Goal: Information Seeking & Learning: Learn about a topic

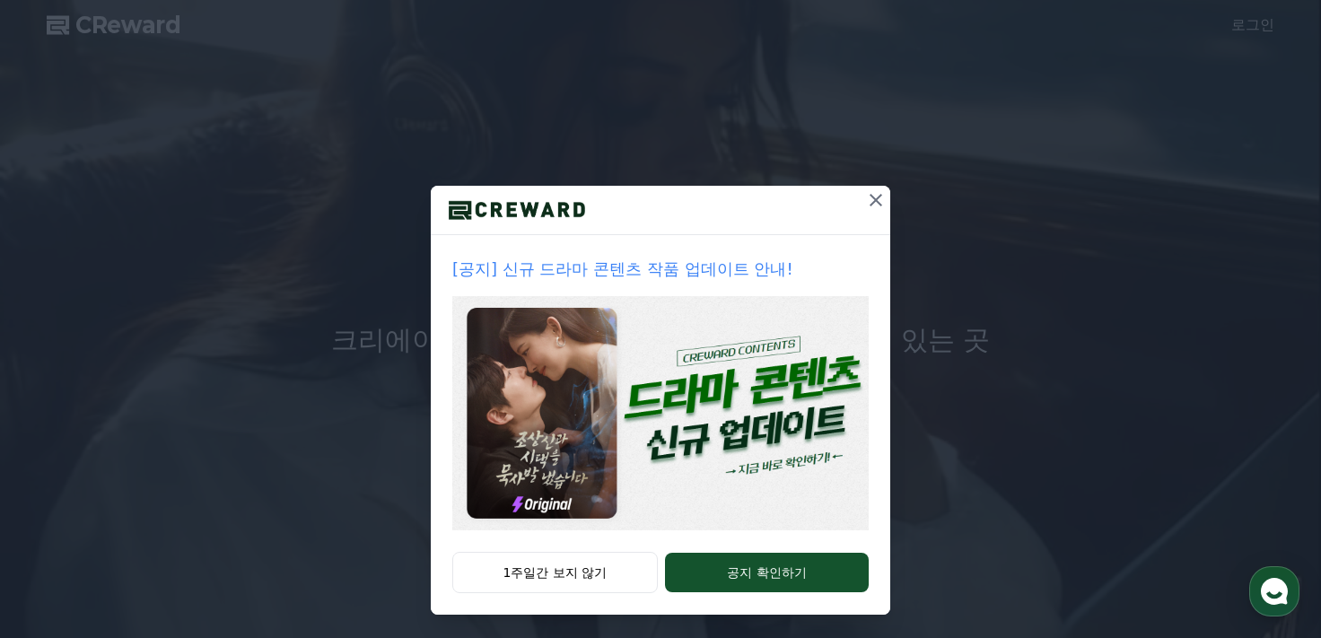
scroll to position [34, 0]
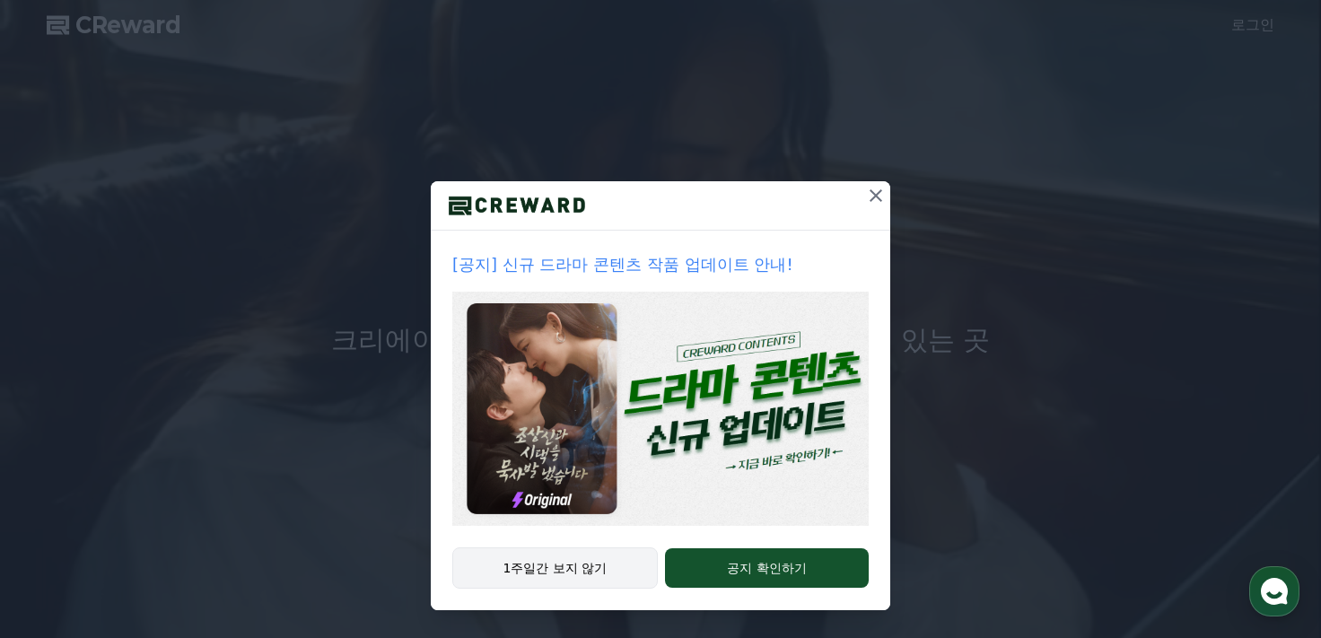
click at [593, 560] on button "1주일간 보지 않기" at bounding box center [554, 567] width 205 height 41
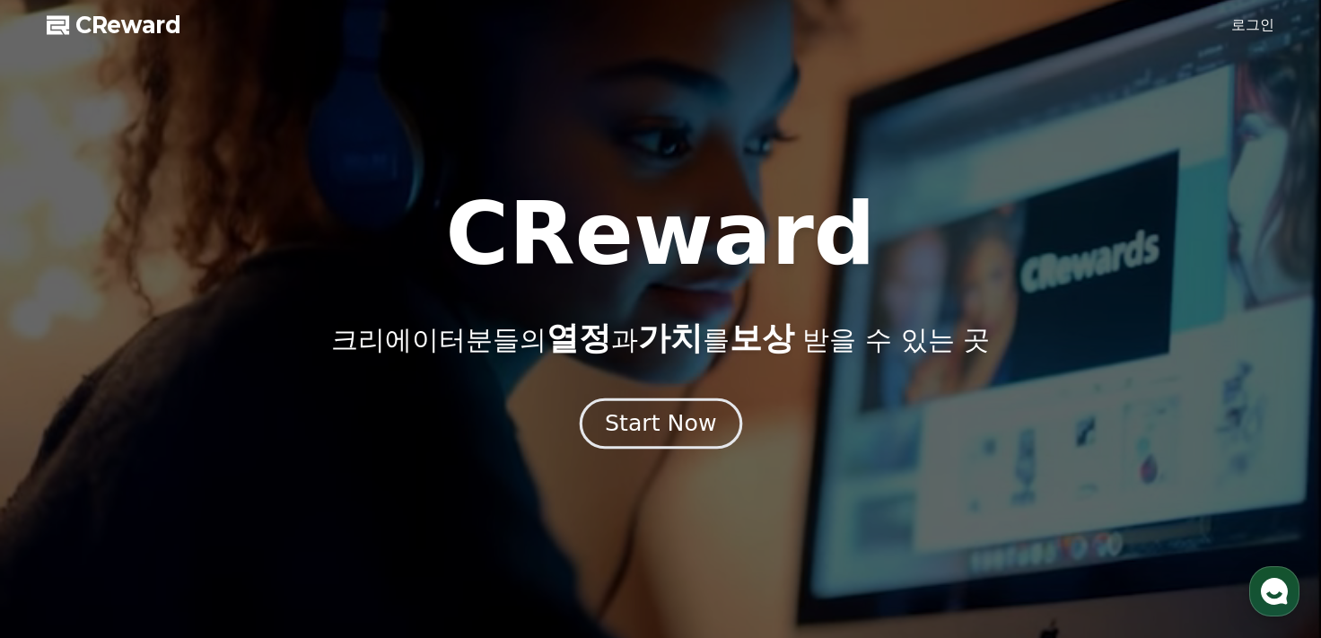
click at [692, 422] on div "Start Now" at bounding box center [660, 423] width 111 height 31
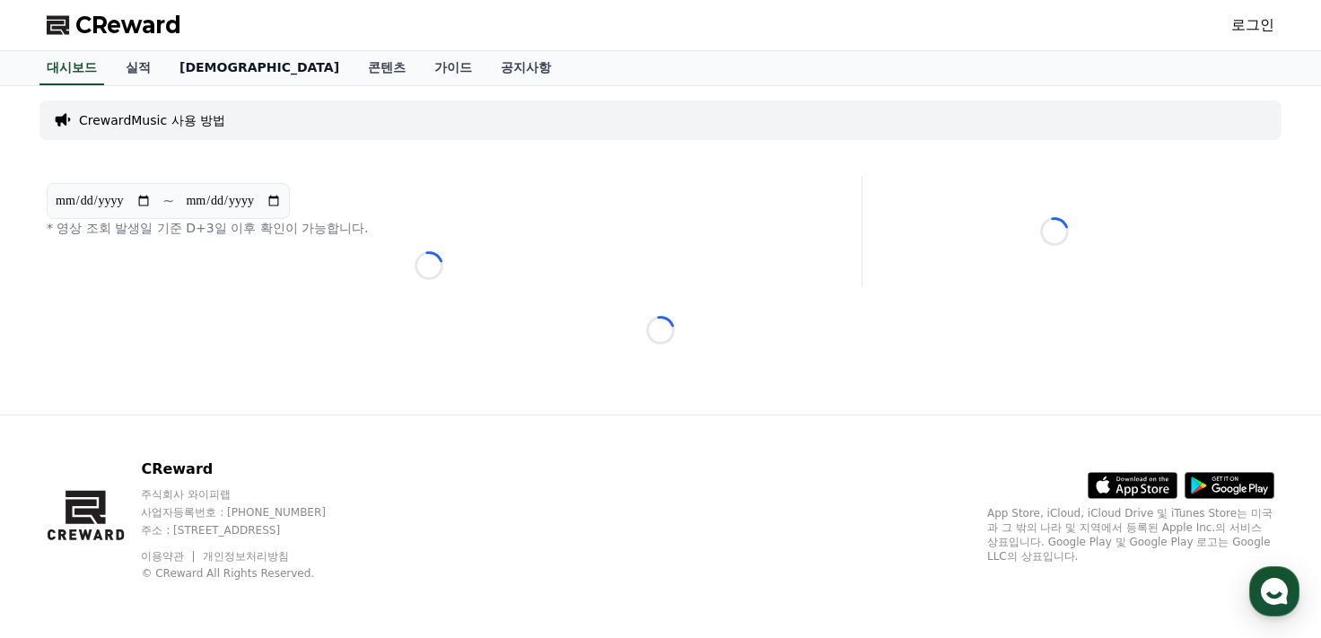
click at [196, 68] on link "[DEMOGRAPHIC_DATA]" at bounding box center [259, 68] width 188 height 34
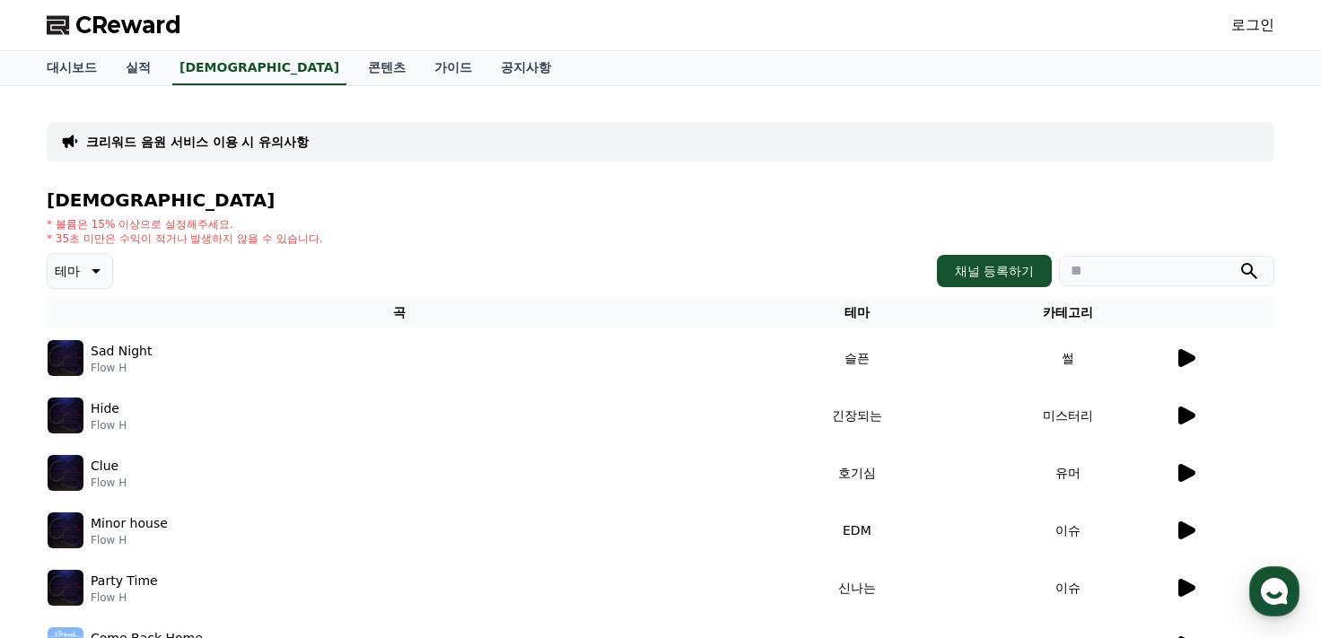
click at [1186, 348] on icon at bounding box center [1186, 358] width 22 height 22
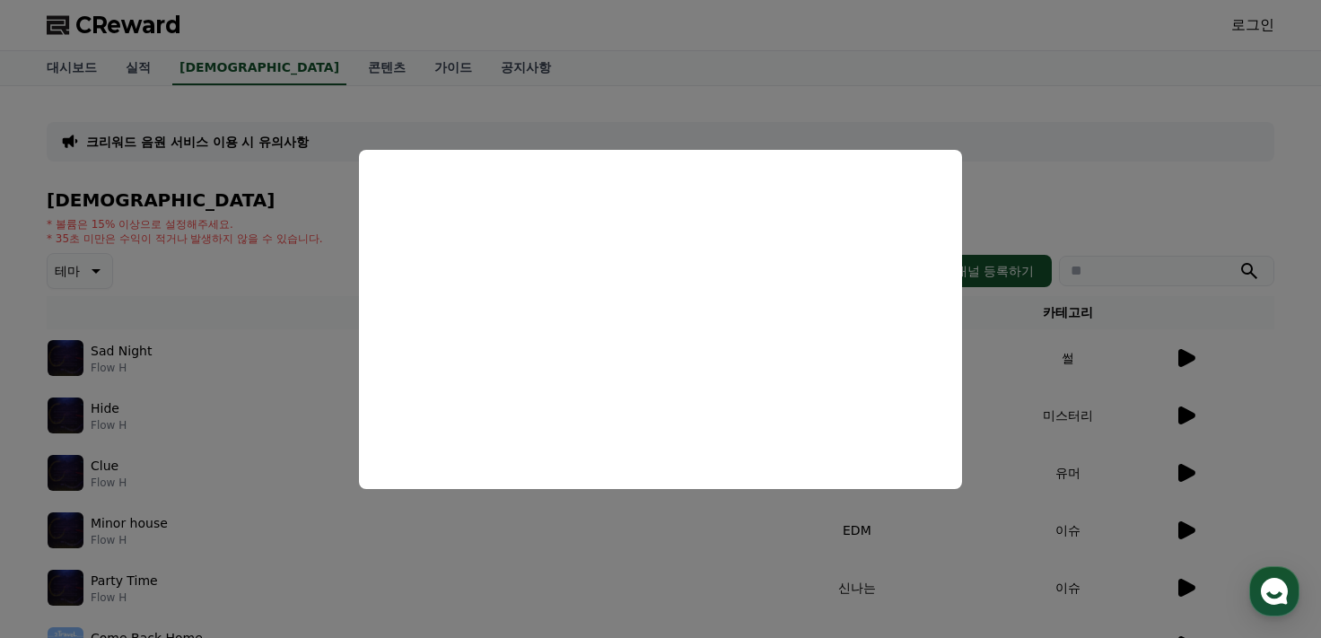
click at [1096, 160] on button "close modal" at bounding box center [660, 319] width 1321 height 638
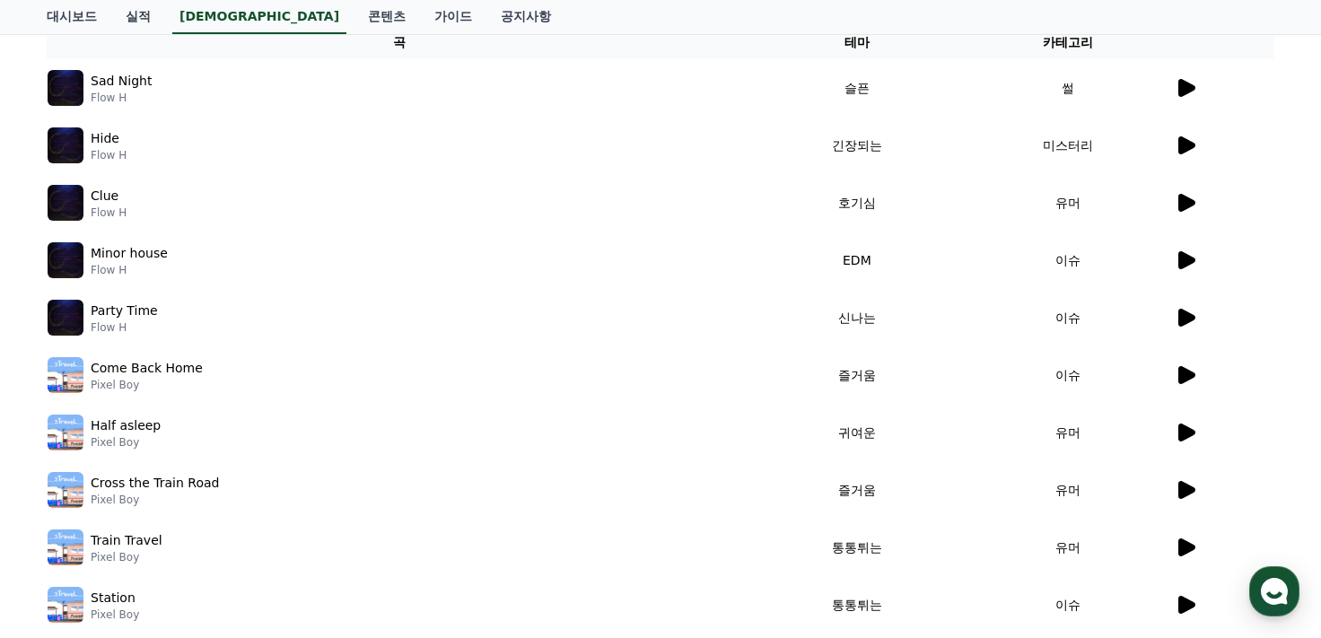
scroll to position [359, 0]
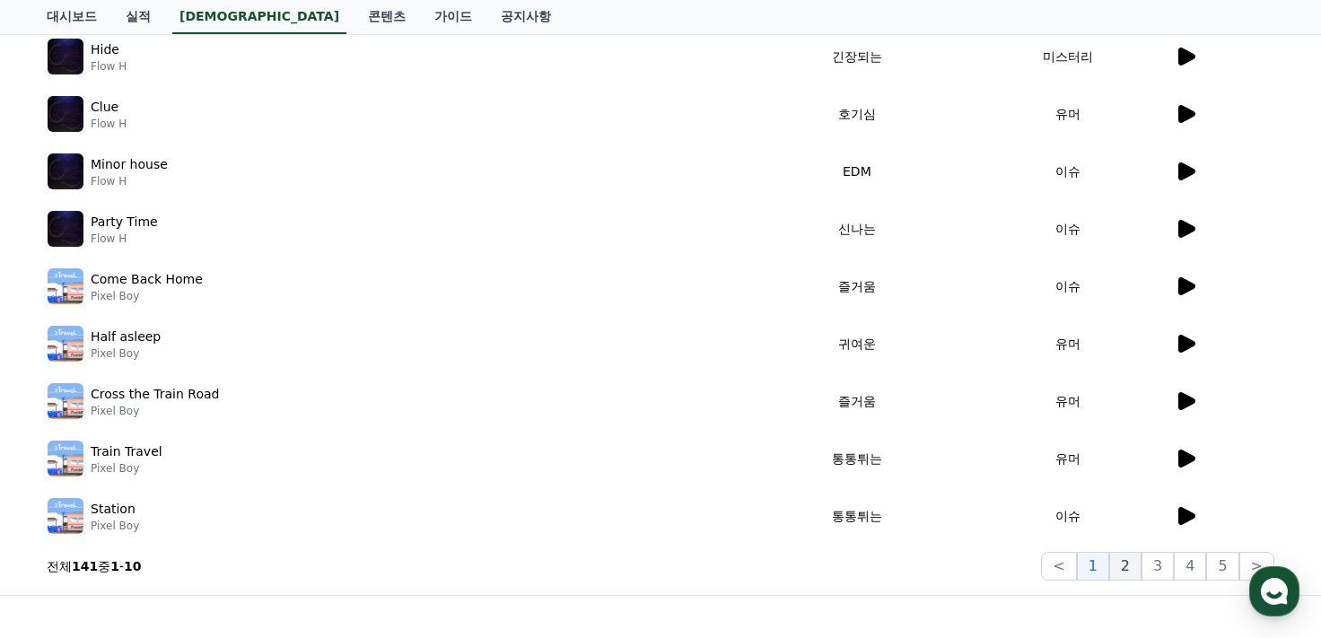
click at [1141, 575] on button "2" at bounding box center [1157, 566] width 32 height 29
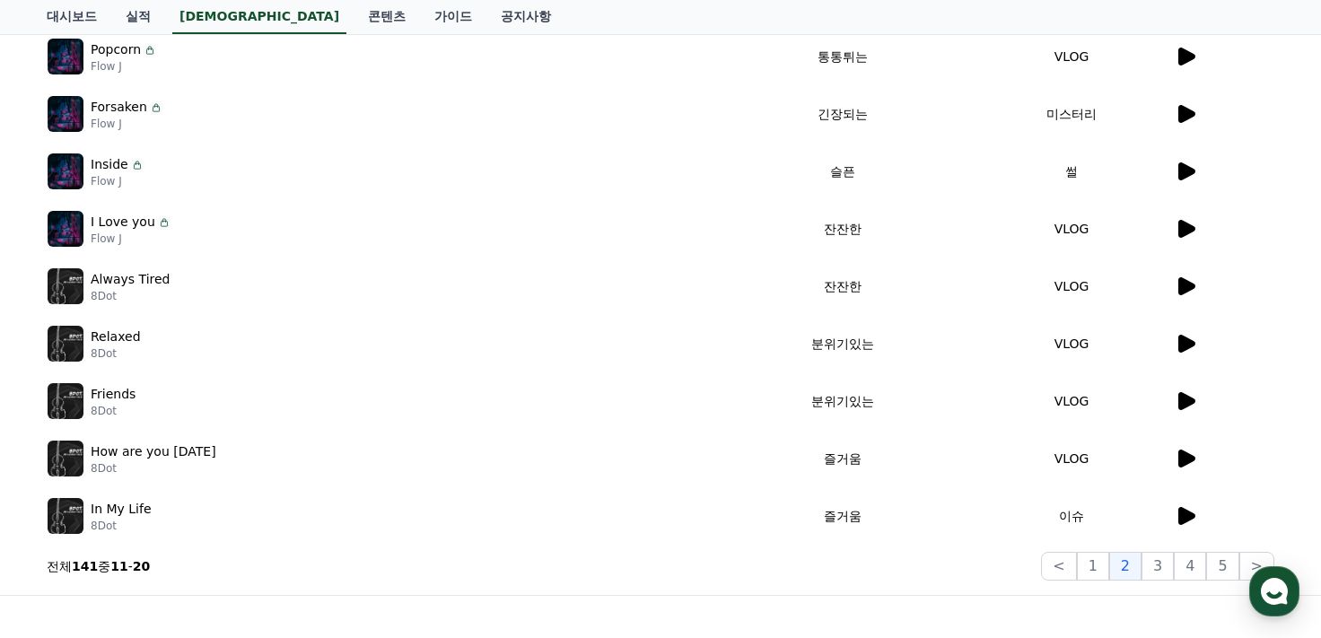
click at [1187, 225] on icon at bounding box center [1186, 229] width 17 height 18
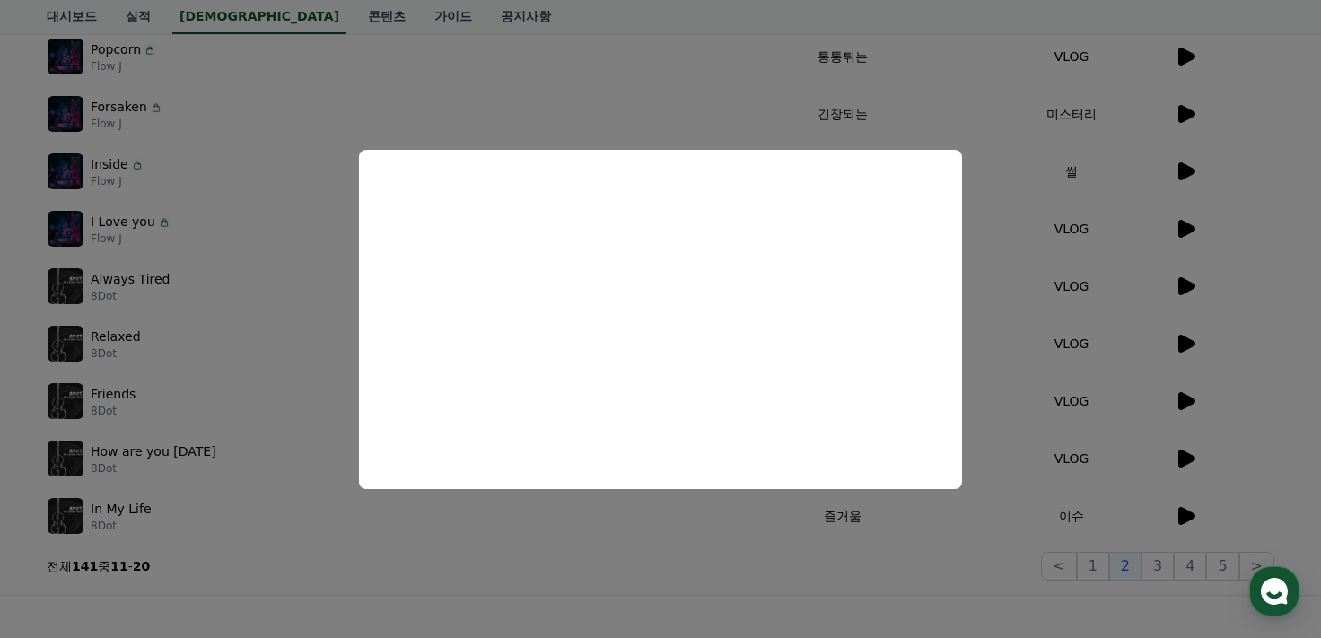
click at [1181, 283] on button "close modal" at bounding box center [660, 319] width 1321 height 638
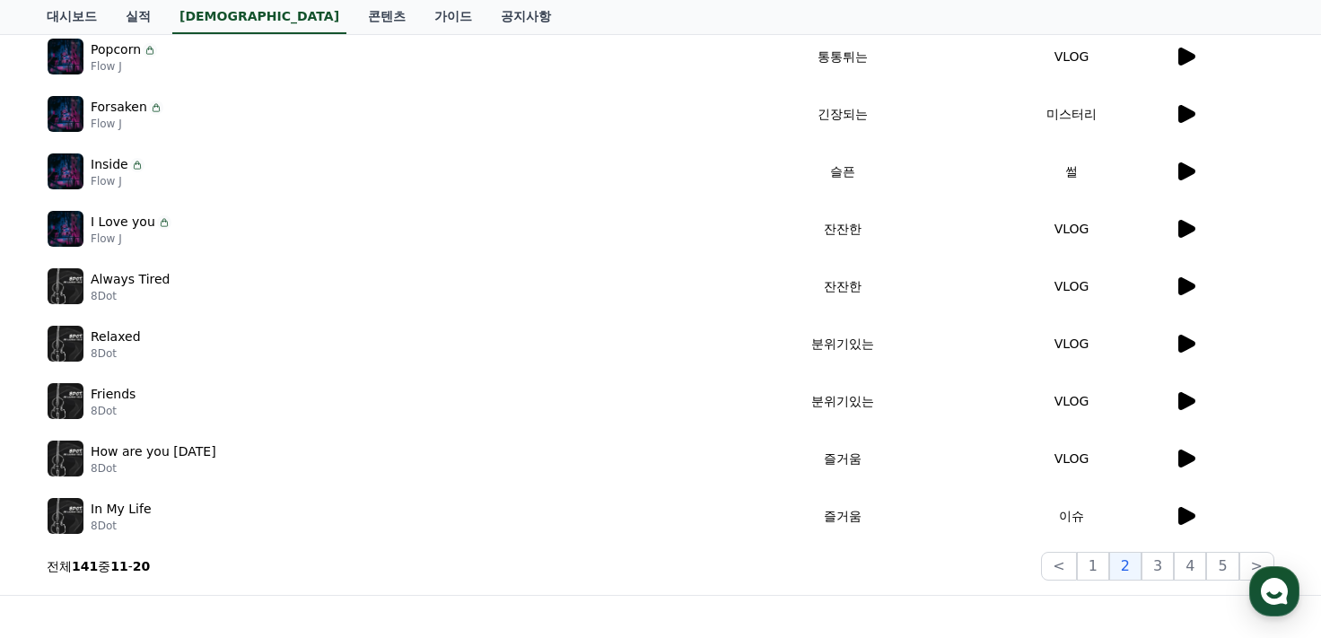
click at [1193, 287] on icon at bounding box center [1186, 286] width 17 height 18
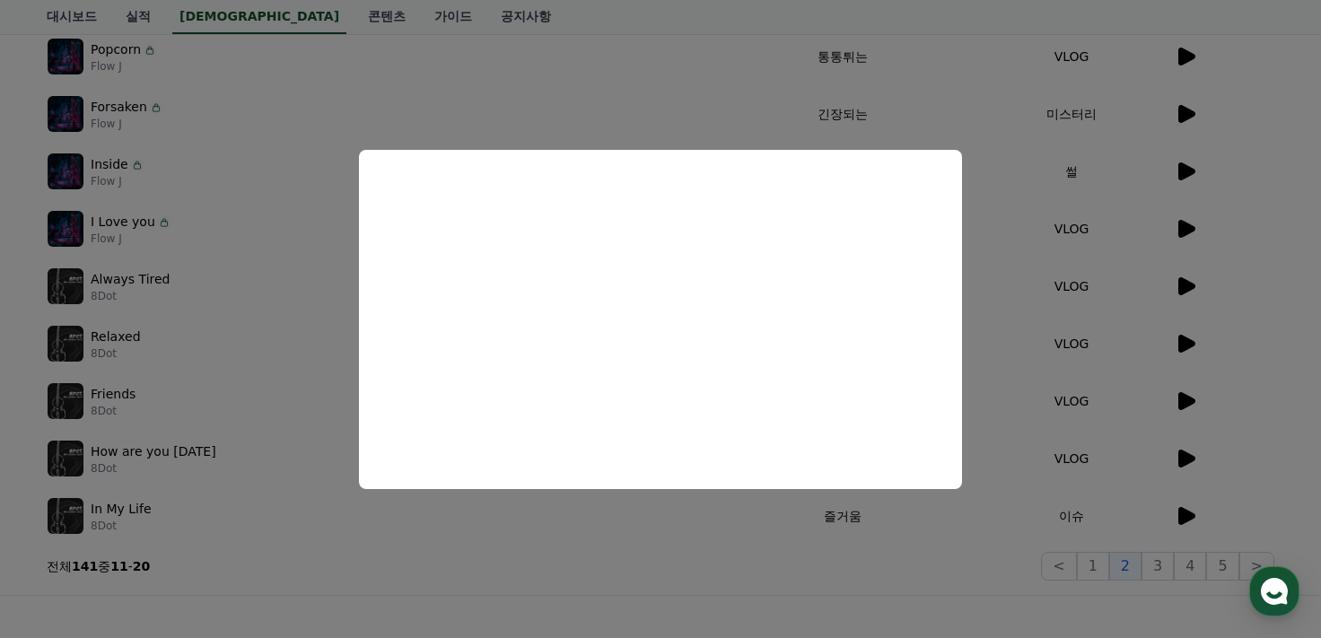
click at [1186, 345] on button "close modal" at bounding box center [660, 319] width 1321 height 638
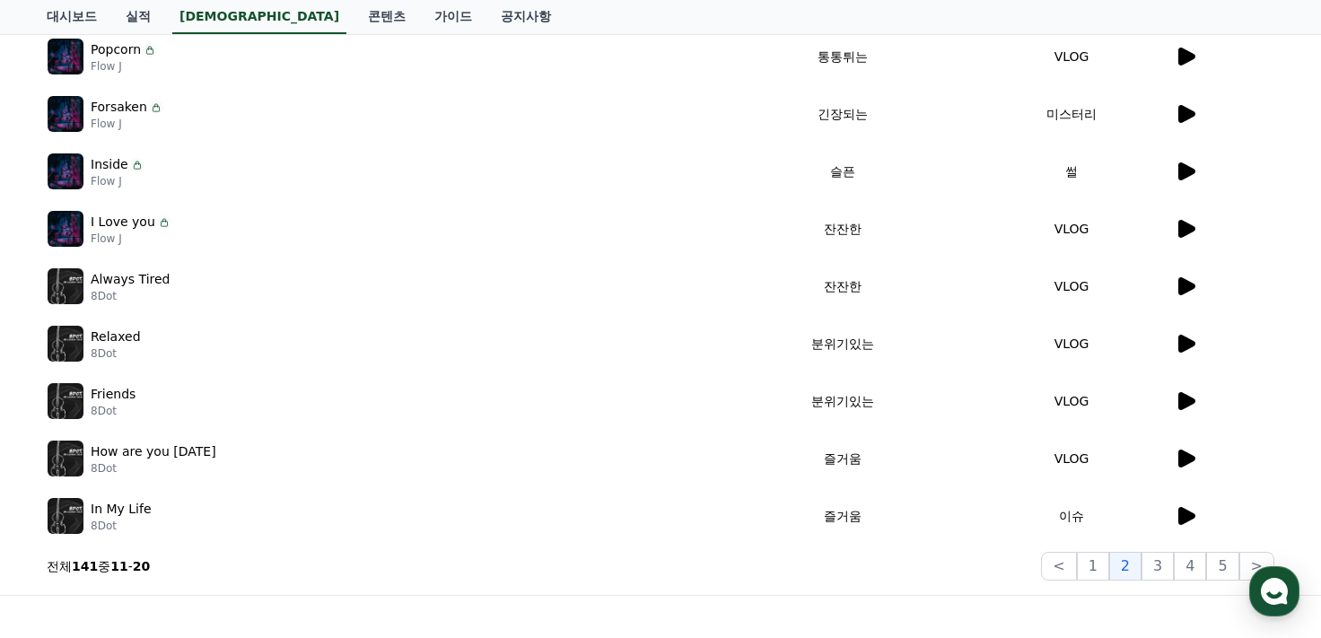
click at [1181, 344] on icon at bounding box center [1186, 344] width 17 height 18
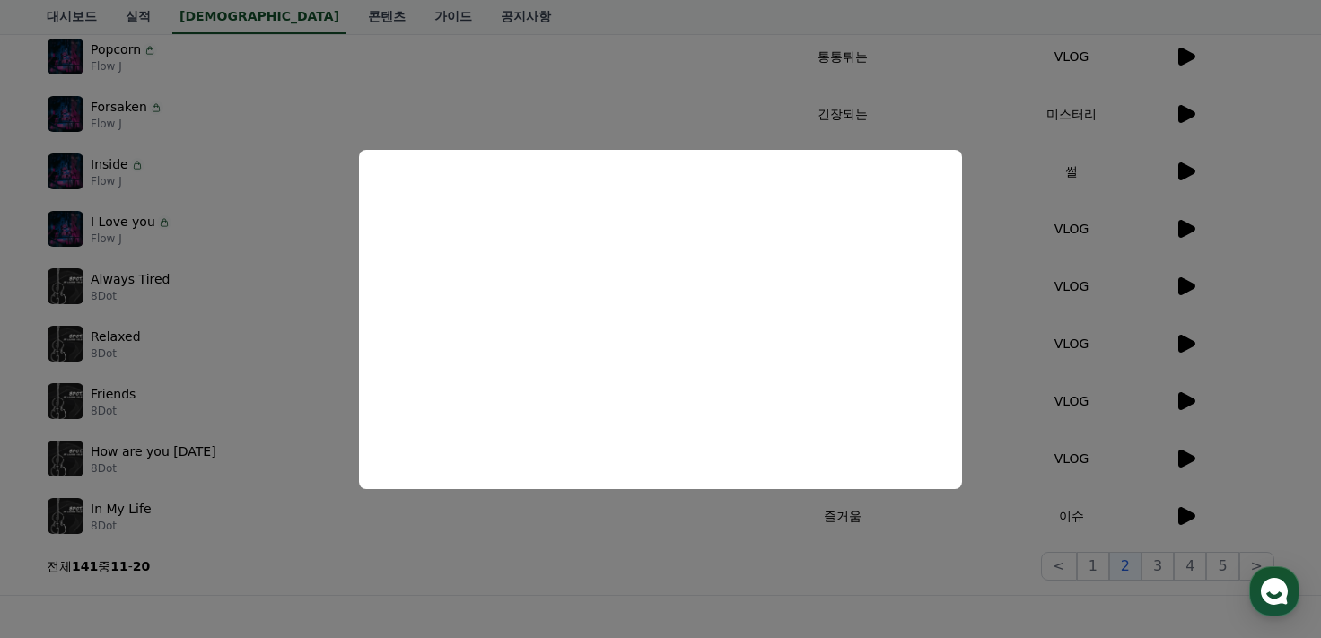
click at [1280, 366] on button "close modal" at bounding box center [660, 319] width 1321 height 638
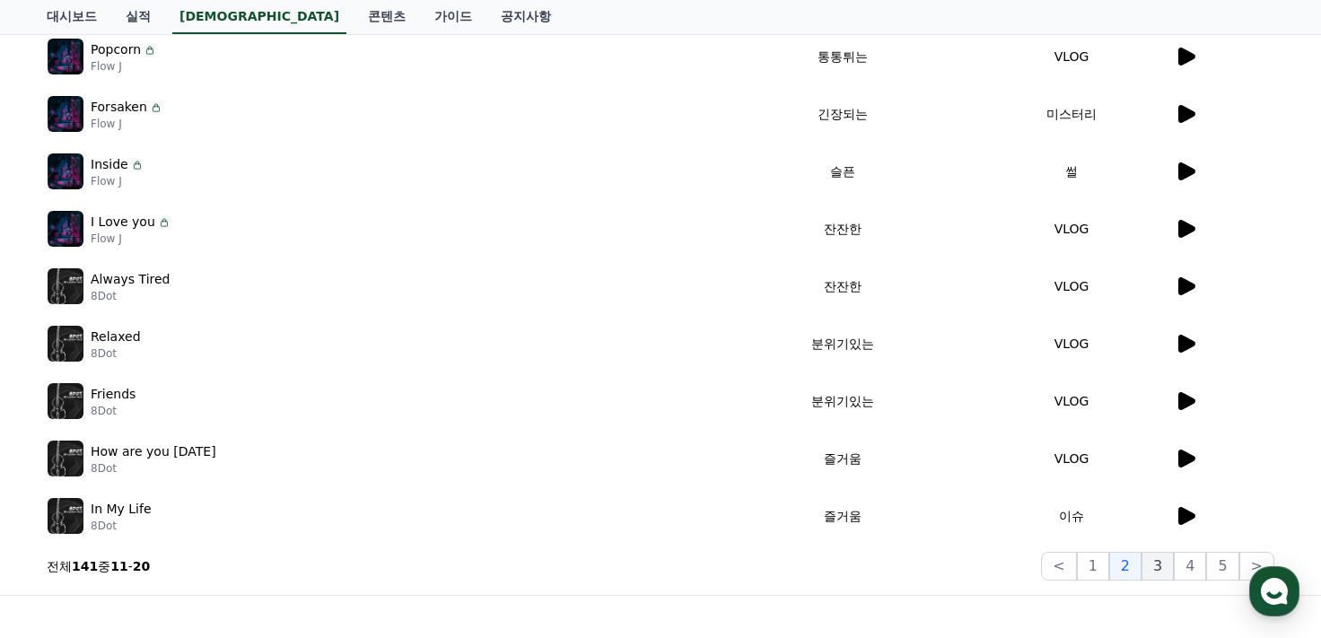
click at [1206, 566] on button "3" at bounding box center [1222, 566] width 32 height 29
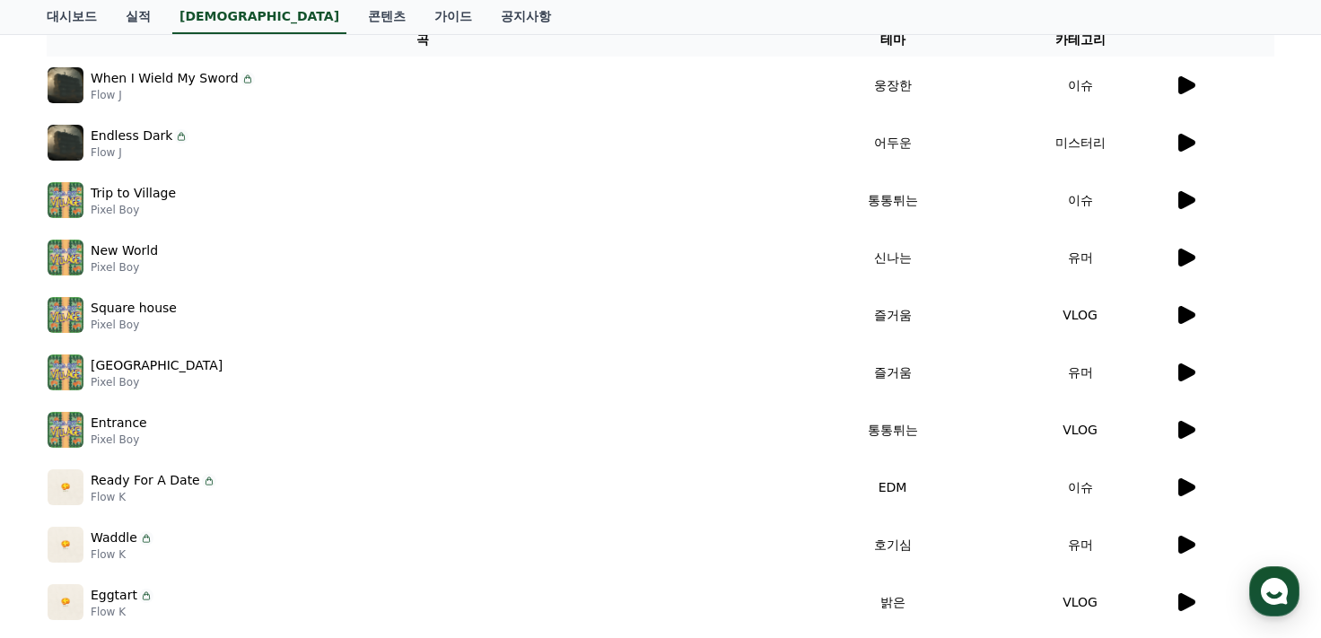
scroll to position [538, 0]
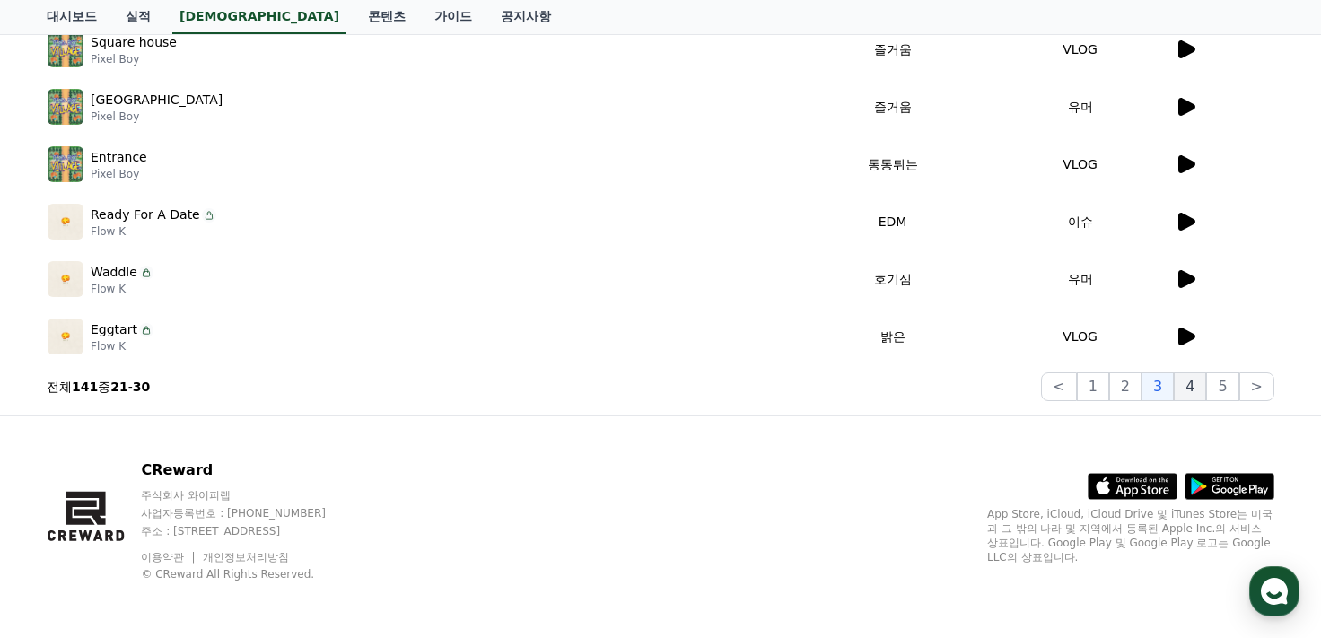
click at [1182, 391] on button "4" at bounding box center [1190, 386] width 32 height 29
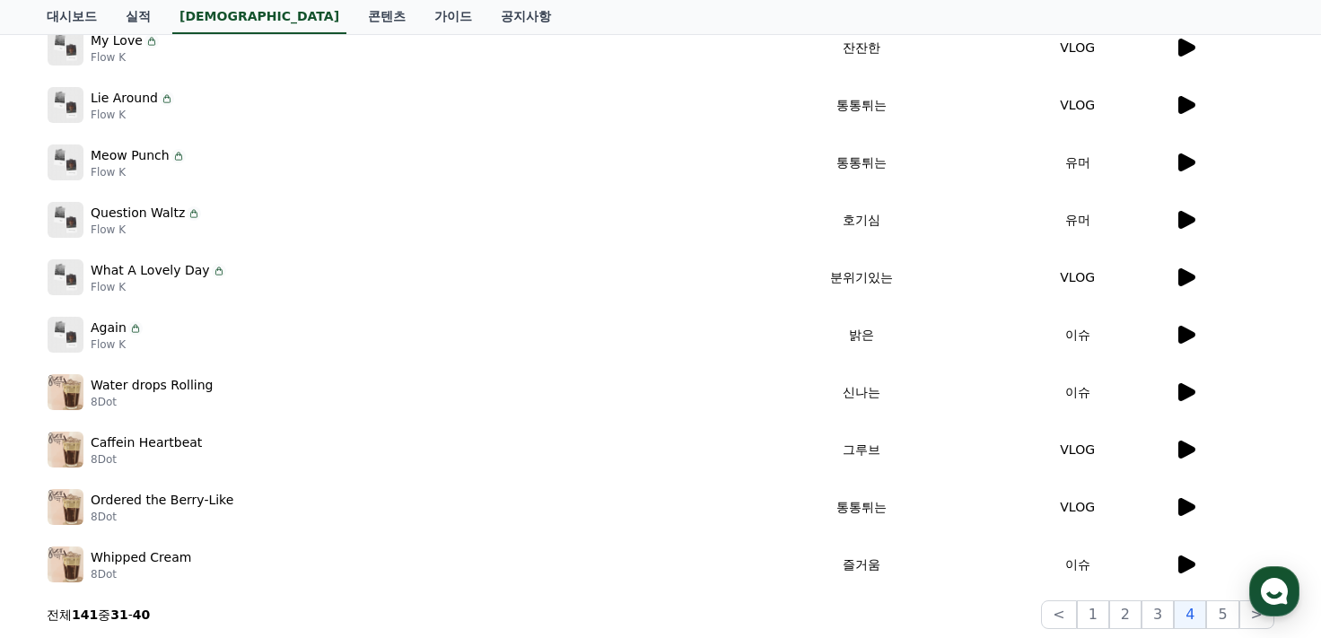
scroll to position [538, 0]
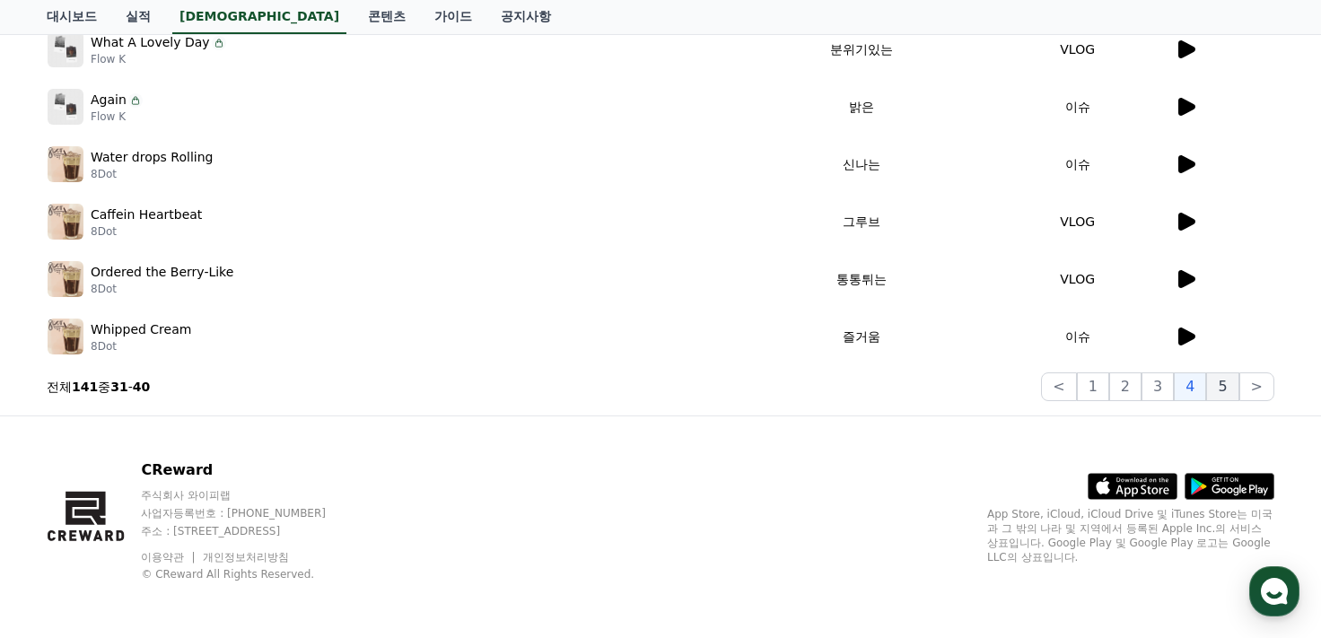
click at [1221, 387] on button "5" at bounding box center [1222, 386] width 32 height 29
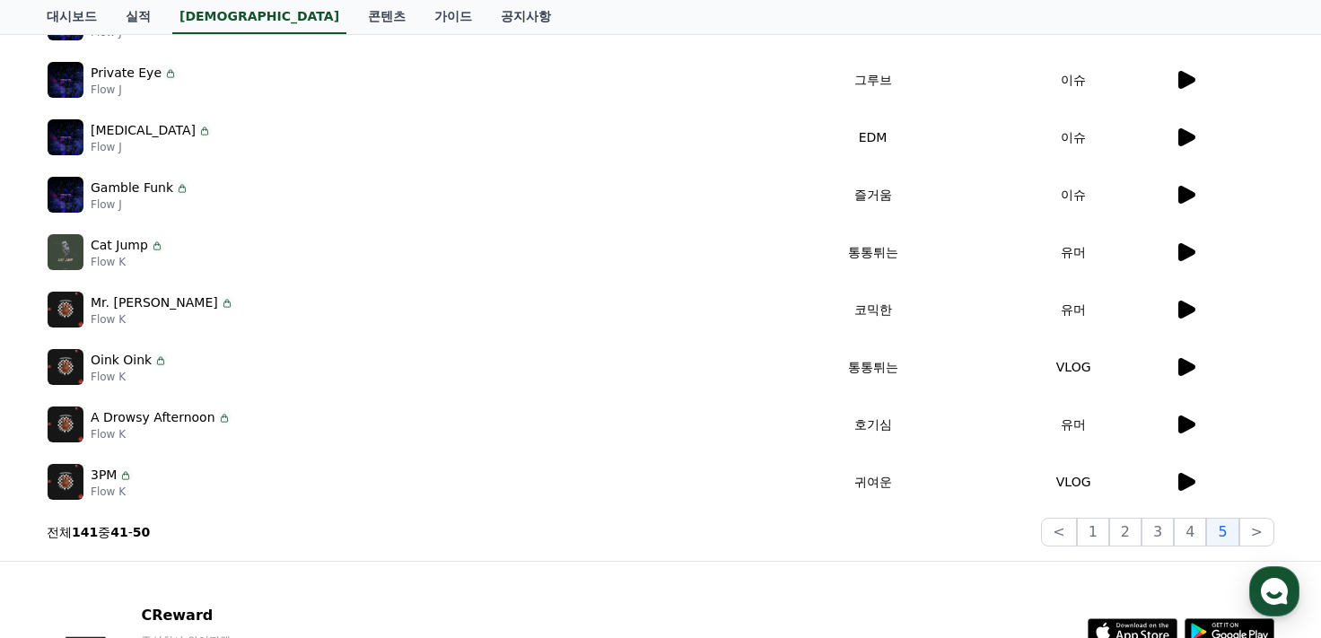
scroll to position [538, 0]
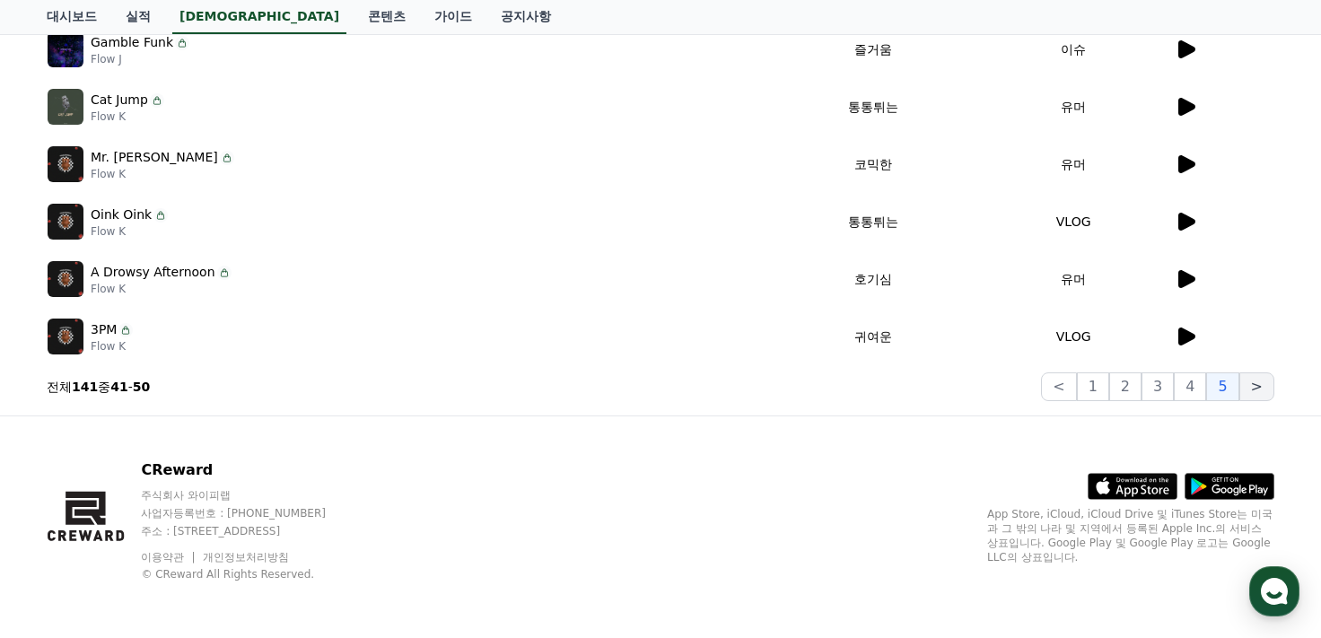
click at [1242, 383] on button ">" at bounding box center [1256, 386] width 35 height 29
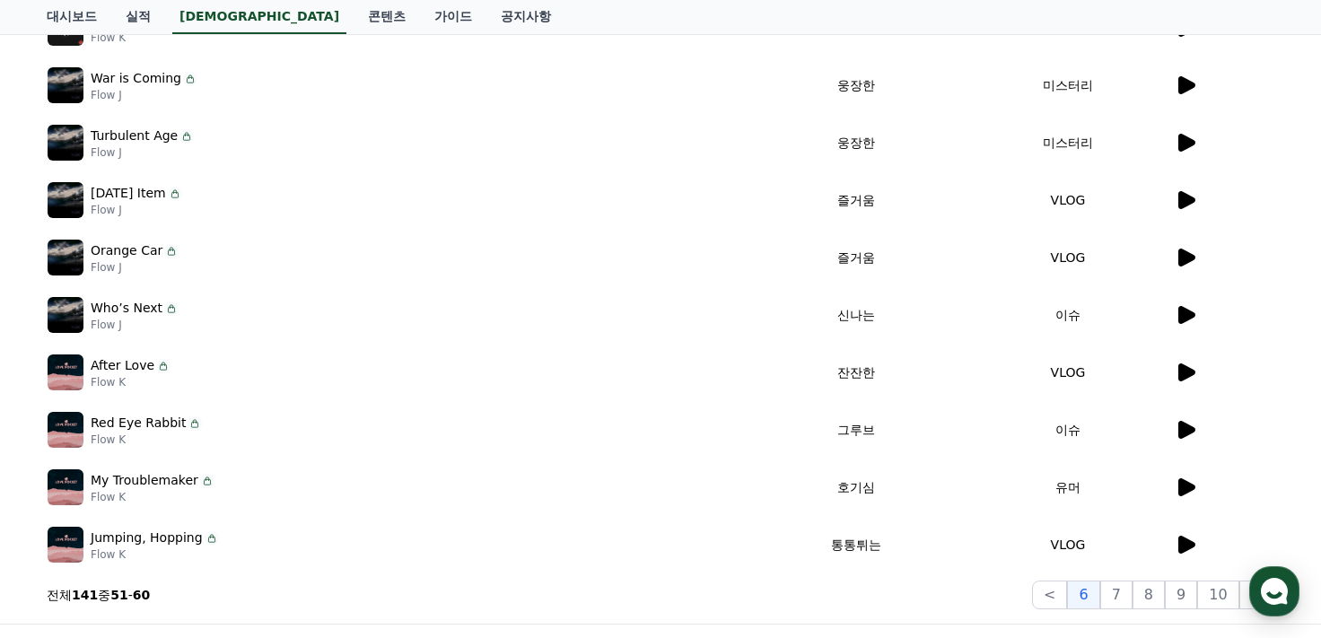
scroll to position [538, 0]
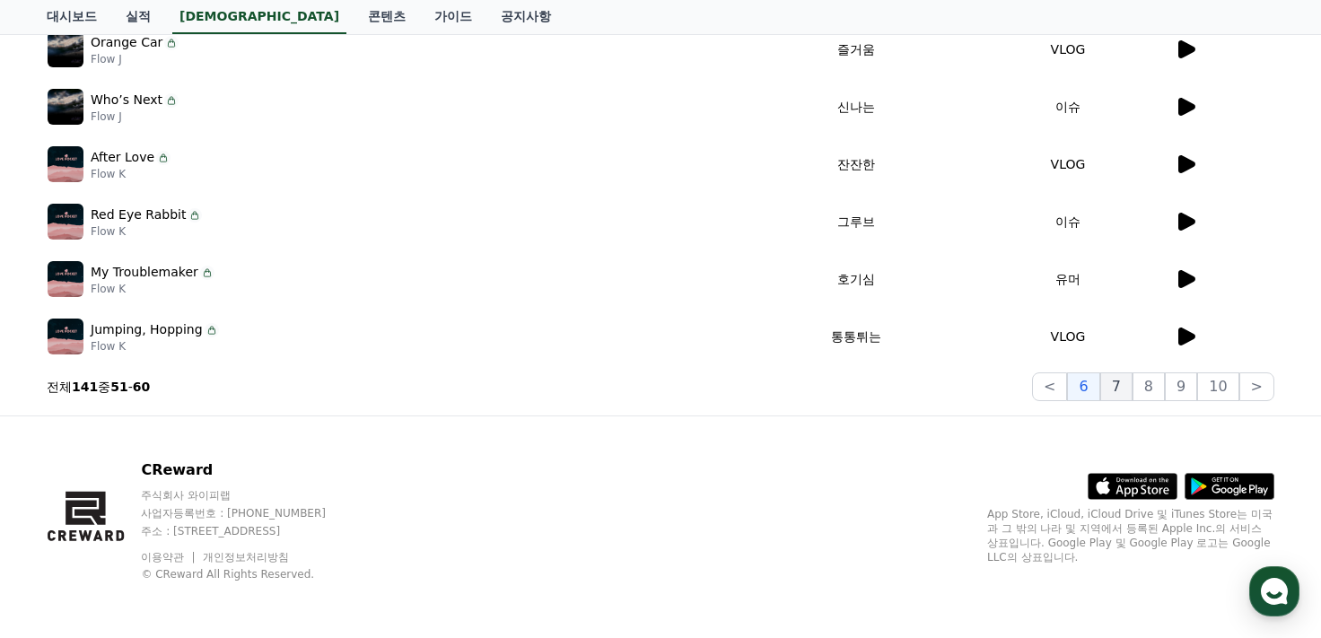
click at [1134, 380] on button "7" at bounding box center [1148, 386] width 32 height 29
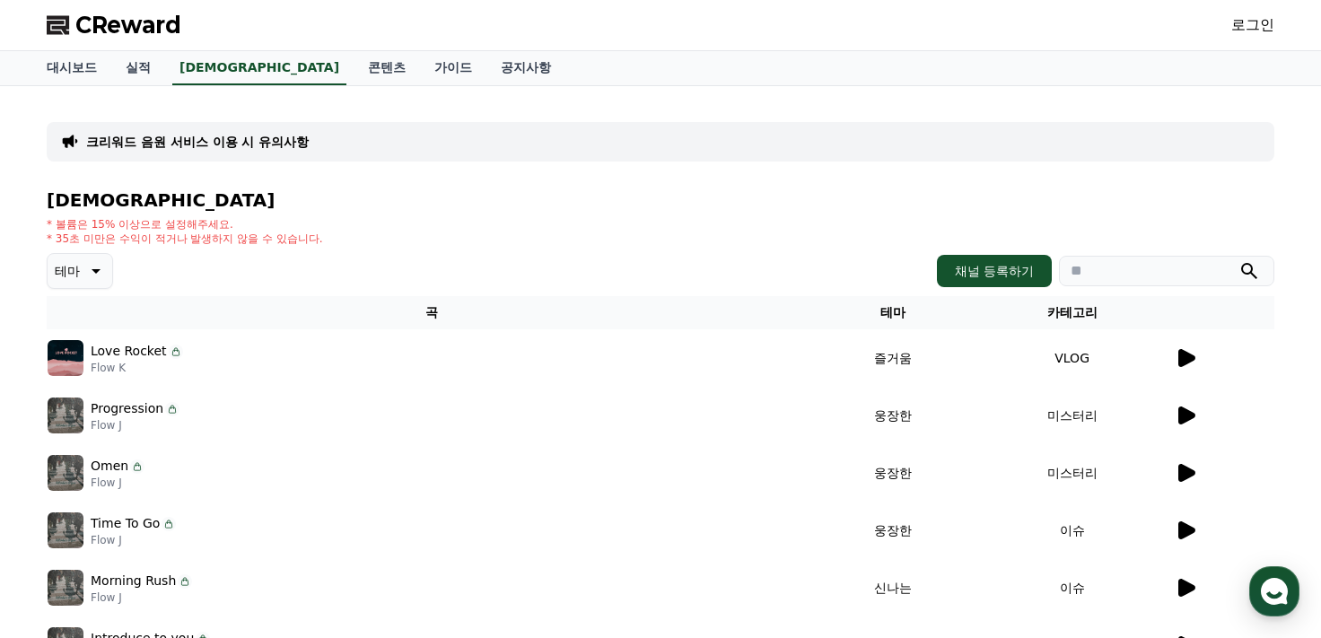
click at [1129, 264] on input "search" at bounding box center [1166, 271] width 215 height 31
type input "***"
click at [1238, 260] on button "submit" at bounding box center [1249, 271] width 22 height 22
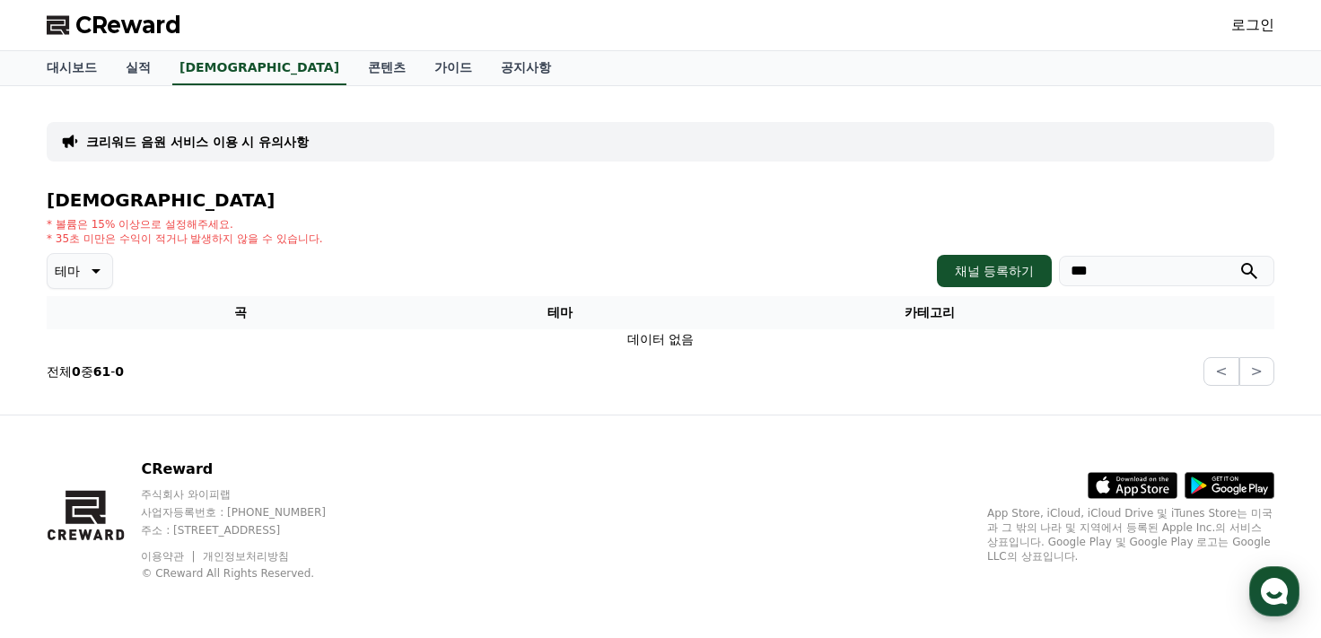
click at [1140, 277] on input "***" at bounding box center [1166, 271] width 215 height 31
type input "*"
click at [1238, 260] on button "submit" at bounding box center [1249, 271] width 22 height 22
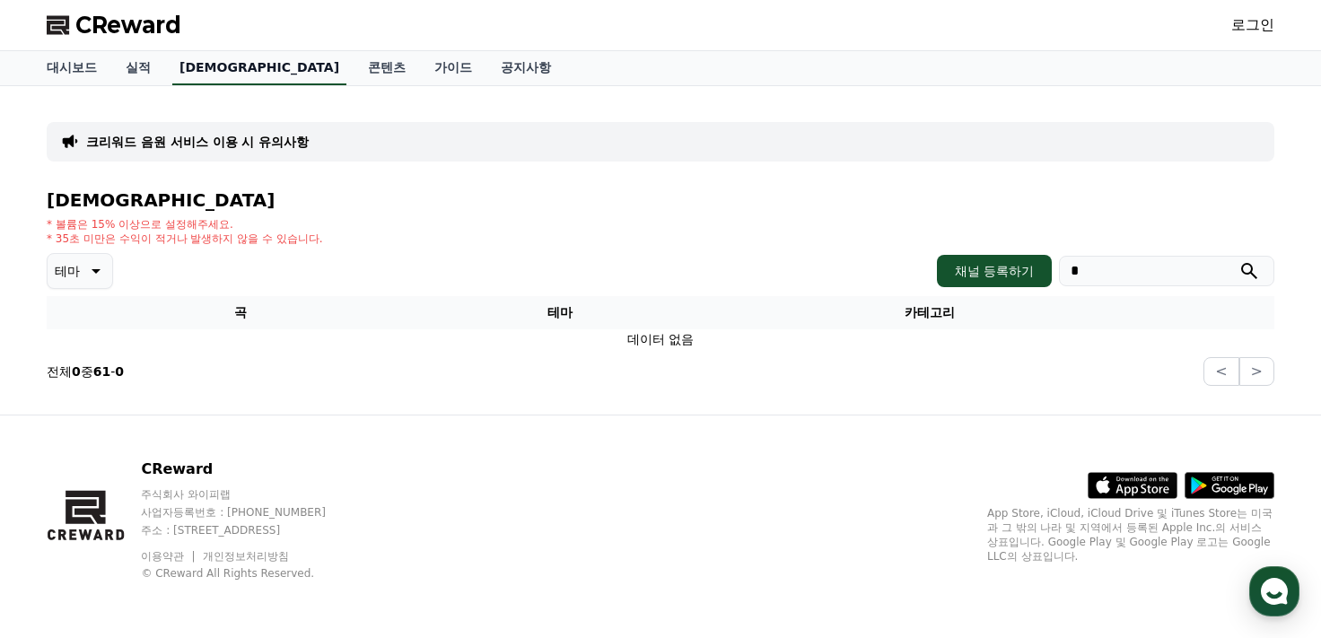
click at [194, 64] on link "[DEMOGRAPHIC_DATA]" at bounding box center [259, 68] width 174 height 34
click at [190, 65] on link "[DEMOGRAPHIC_DATA]" at bounding box center [259, 68] width 174 height 34
